Goal: Check status: Check status

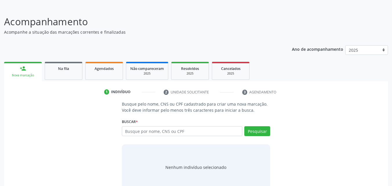
scroll to position [46, 0]
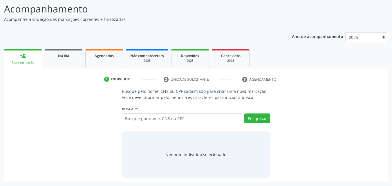
click at [172, 78] on li "2 Unidade solicitante" at bounding box center [198, 80] width 79 height 10
click at [181, 120] on input "text" at bounding box center [182, 118] width 121 height 10
click at [57, 56] on div "Na fila" at bounding box center [63, 56] width 29 height 6
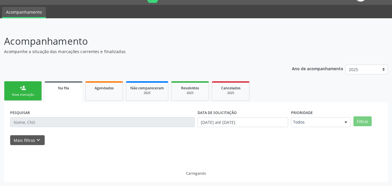
scroll to position [14, 0]
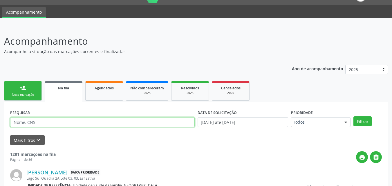
click at [44, 121] on input "text" at bounding box center [102, 122] width 185 height 10
click at [353, 116] on button "Filtrar" at bounding box center [362, 121] width 18 height 10
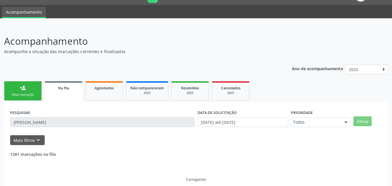
scroll to position [1, 0]
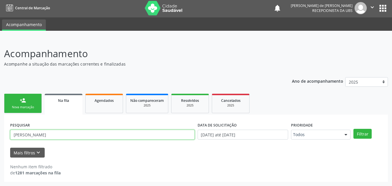
click at [33, 133] on input "[PERSON_NAME]" at bounding box center [102, 135] width 185 height 10
type input "[PERSON_NAME]"
click at [353, 129] on button "Filtrar" at bounding box center [362, 134] width 18 height 10
click at [53, 133] on input "[PERSON_NAME]" at bounding box center [102, 135] width 185 height 10
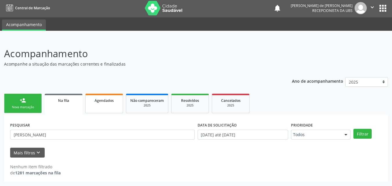
click at [109, 104] on link "Agendados" at bounding box center [104, 103] width 38 height 19
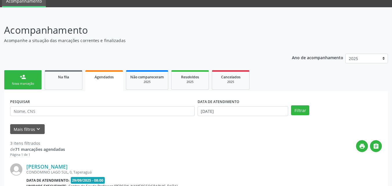
scroll to position [0, 0]
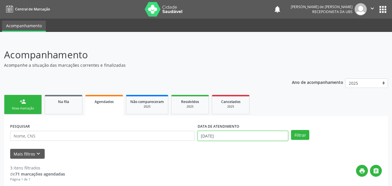
click at [215, 137] on input "[DATE]" at bounding box center [243, 136] width 91 height 10
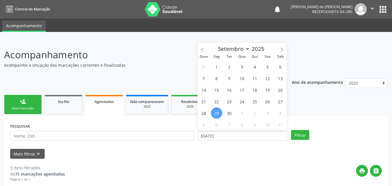
click at [216, 111] on span "29" at bounding box center [216, 112] width 11 height 11
type input "[DATE]"
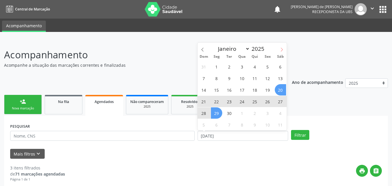
click at [281, 48] on icon at bounding box center [282, 50] width 4 height 4
select select "9"
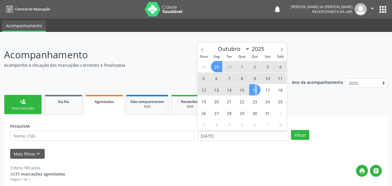
click at [256, 89] on span "16" at bounding box center [254, 89] width 11 height 11
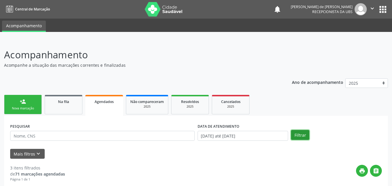
click at [297, 135] on button "Filtrar" at bounding box center [300, 135] width 18 height 10
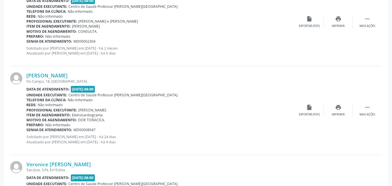
scroll to position [830, 0]
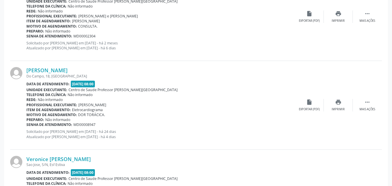
click at [258, 145] on div "[PERSON_NAME] [GEOGRAPHIC_DATA], 18, [GEOGRAPHIC_DATA] Data de atendimento: [DA…" at bounding box center [196, 105] width 372 height 88
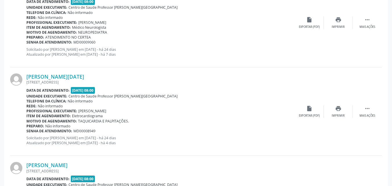
scroll to position [1181, 0]
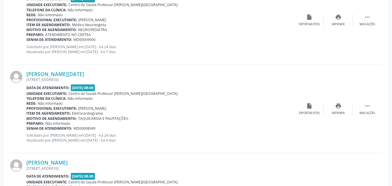
click at [257, 161] on div "[PERSON_NAME]" at bounding box center [160, 162] width 268 height 6
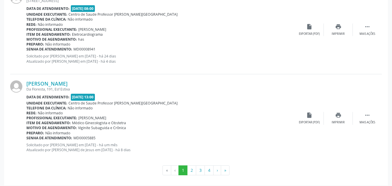
scroll to position [1352, 0]
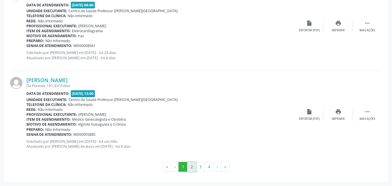
click at [192, 167] on button "2" at bounding box center [191, 167] width 9 height 10
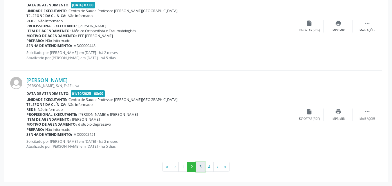
click at [200, 166] on button "3" at bounding box center [200, 167] width 9 height 10
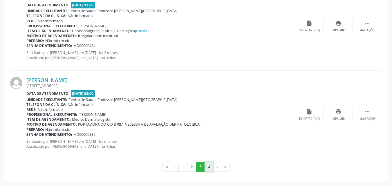
click at [210, 167] on button "4" at bounding box center [209, 167] width 9 height 10
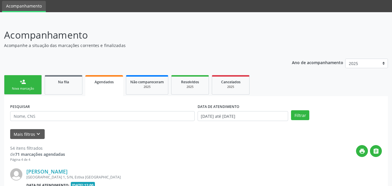
scroll to position [820, 0]
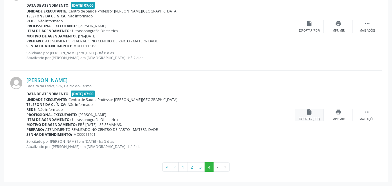
click at [314, 117] on div "Exportar (PDF)" at bounding box center [309, 119] width 21 height 4
click at [215, 167] on li "›" at bounding box center [218, 167] width 8 height 10
click at [217, 167] on li "›" at bounding box center [218, 167] width 8 height 10
drag, startPoint x: 25, startPoint y: 80, endPoint x: 96, endPoint y: 81, distance: 70.5
click at [96, 81] on div "[PERSON_NAME] Ladeira da Estiva, S/N, [GEOGRAPHIC_DATA] Data de atendimento: [D…" at bounding box center [196, 115] width 372 height 88
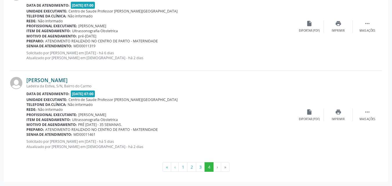
copy div "[PERSON_NAME]"
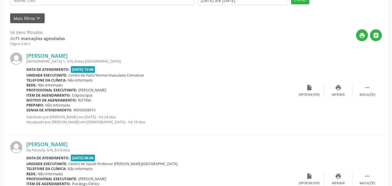
scroll to position [0, 0]
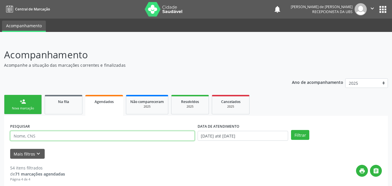
click at [74, 138] on input "text" at bounding box center [102, 136] width 185 height 10
type input "yara"
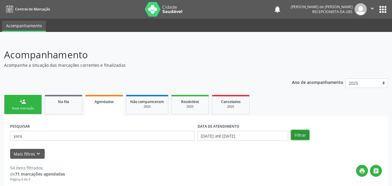
click at [294, 132] on button "Filtrar" at bounding box center [300, 135] width 18 height 10
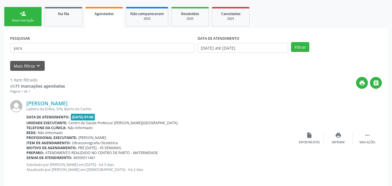
scroll to position [94, 0]
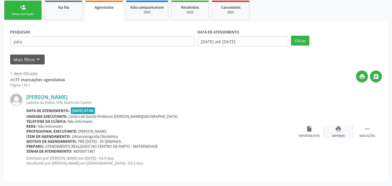
click at [338, 135] on div "Imprimir" at bounding box center [338, 136] width 13 height 4
